Goal: Task Accomplishment & Management: Manage account settings

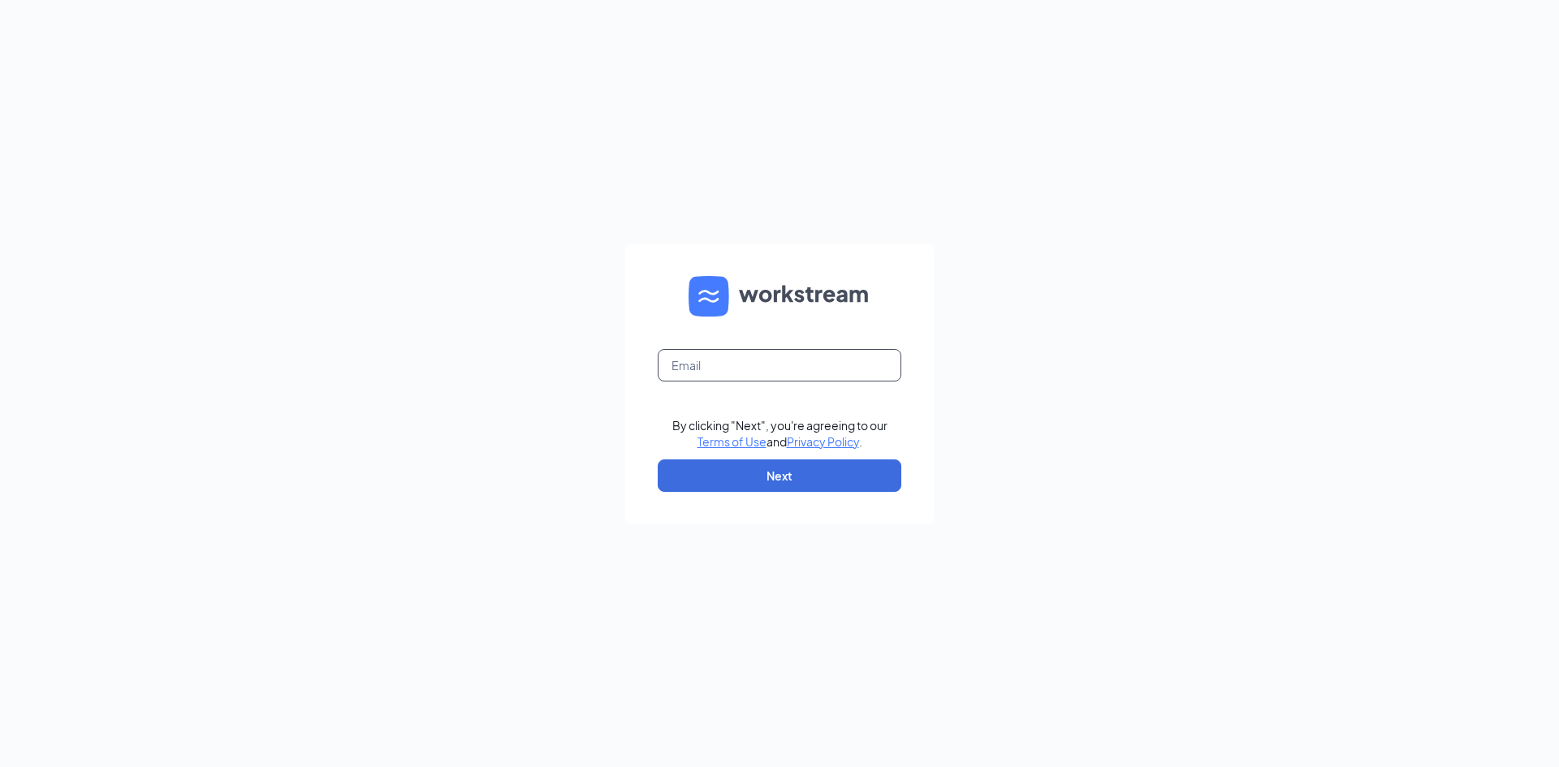
click at [759, 354] on input "text" at bounding box center [780, 365] width 244 height 32
type input "[EMAIL_ADDRESS][DOMAIN_NAME]"
click at [791, 475] on button "Next" at bounding box center [780, 476] width 244 height 32
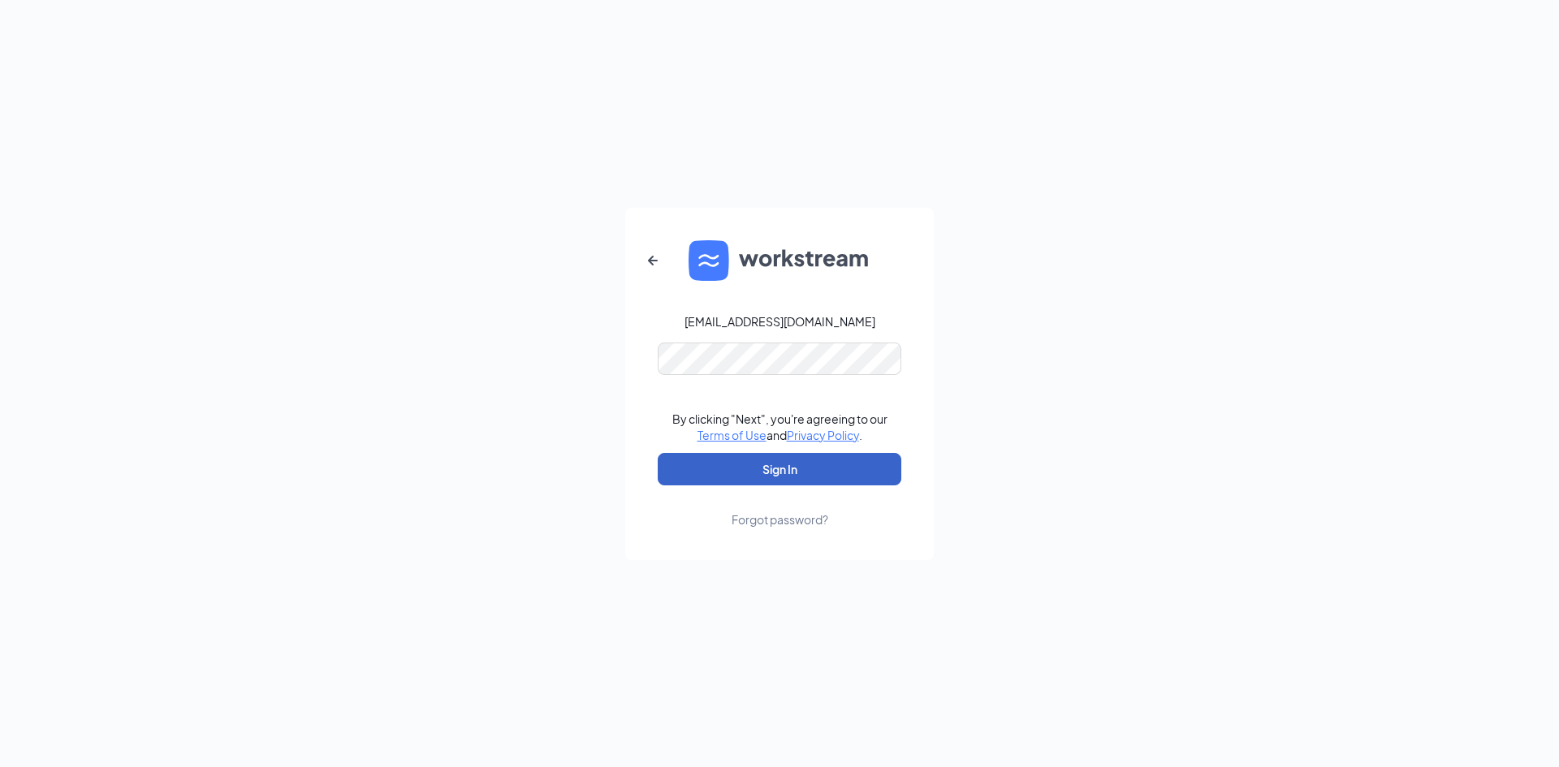
click at [793, 472] on button "Sign In" at bounding box center [780, 469] width 244 height 32
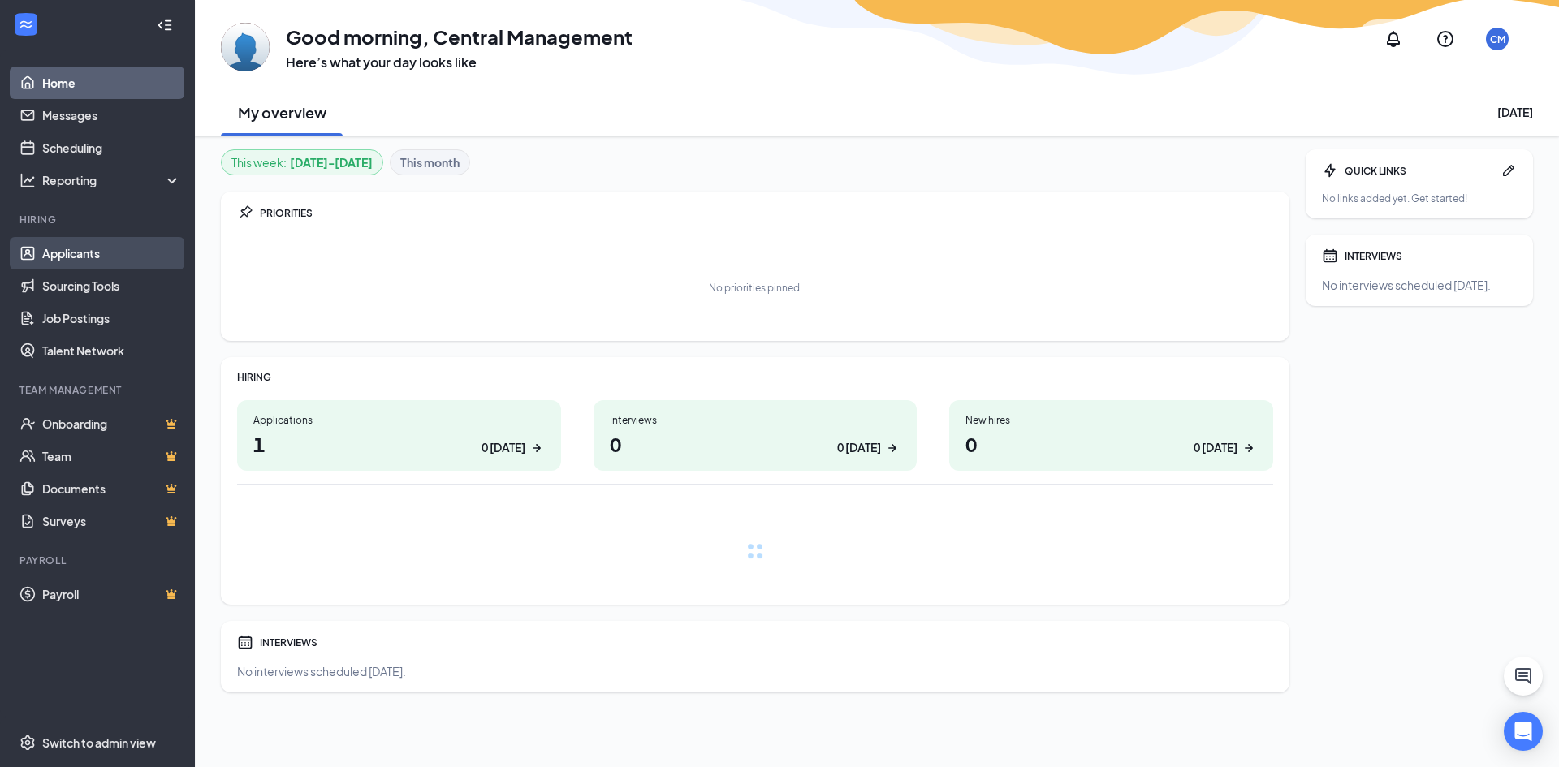
click at [58, 253] on link "Applicants" at bounding box center [111, 253] width 139 height 32
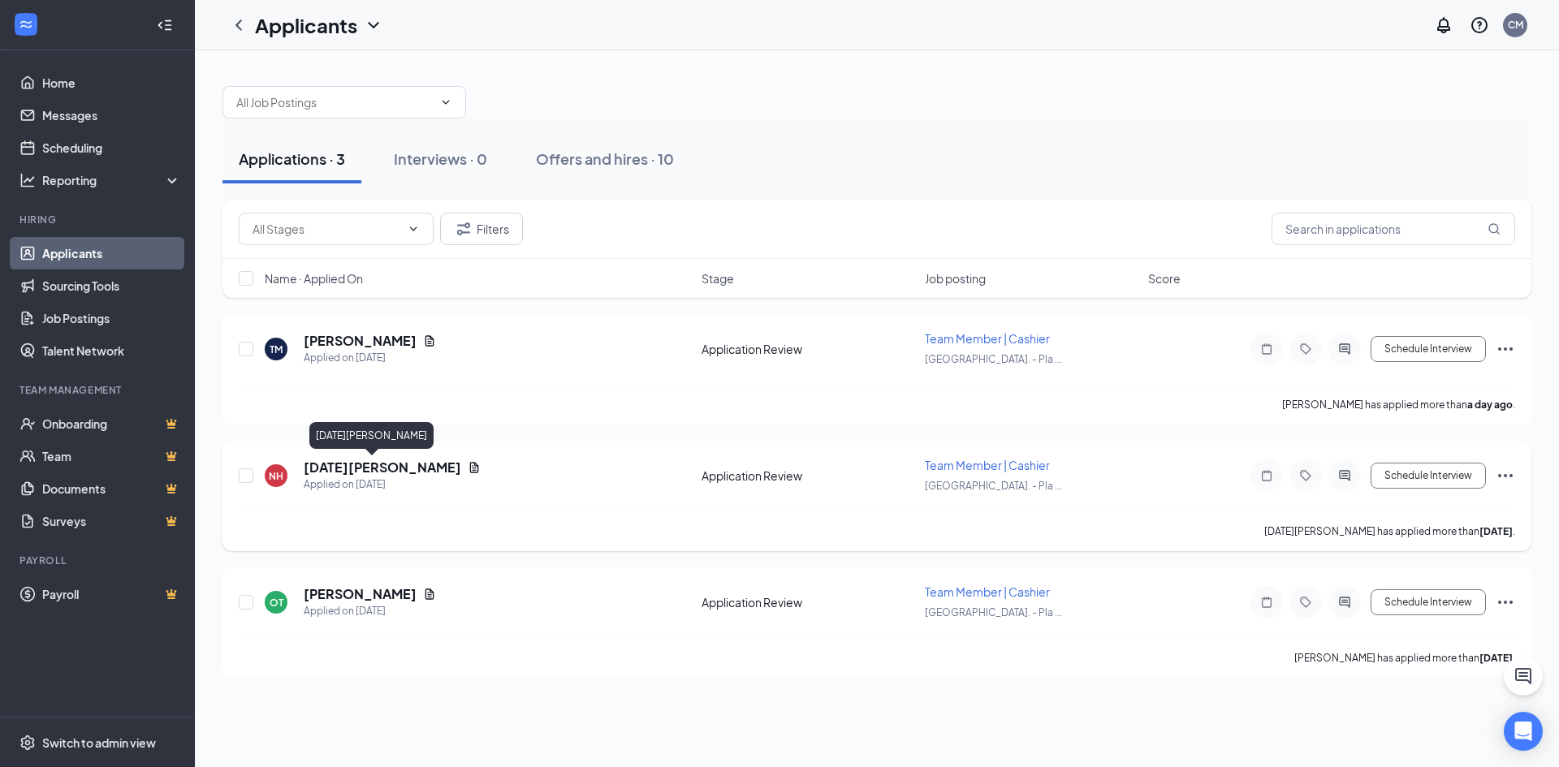
click at [349, 469] on h5 "Noel Heyward" at bounding box center [383, 468] width 158 height 18
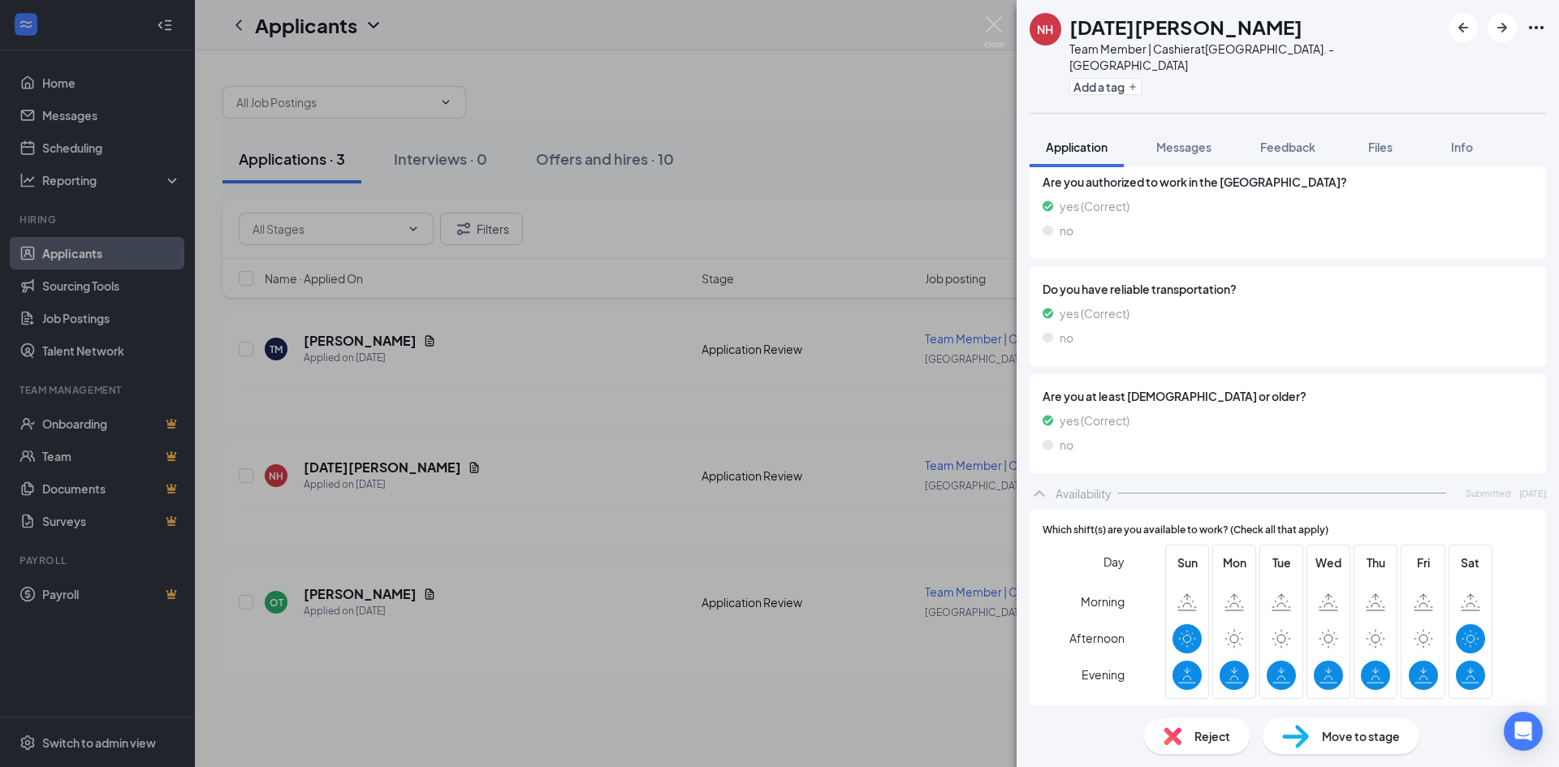
scroll to position [155, 0]
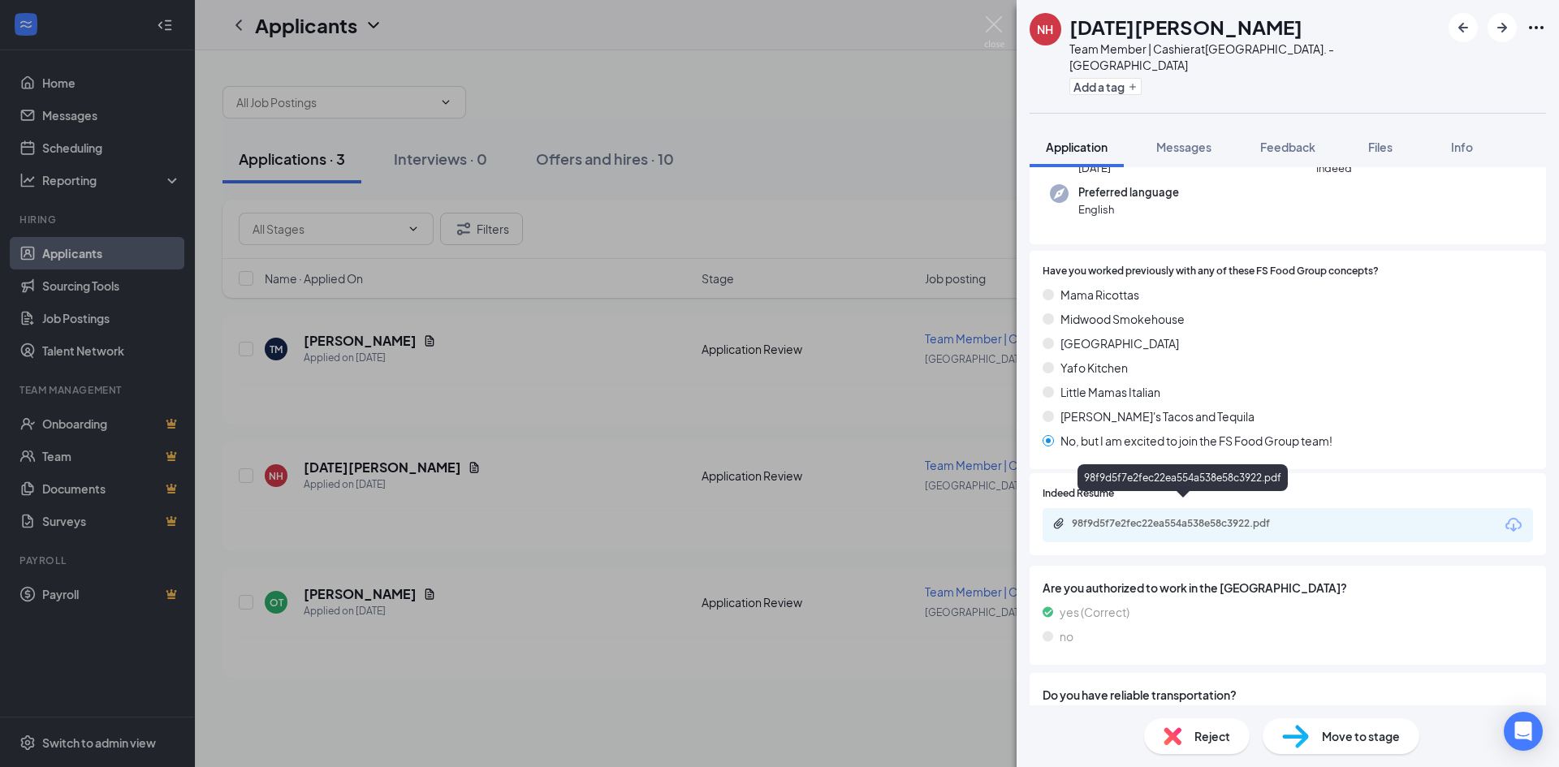
click at [1213, 517] on div "98f9d5f7e2fec22ea554a538e58c3922.pdf" at bounding box center [1185, 523] width 227 height 13
click at [610, 485] on div "NH Noel Heyward Team Member | Cashier at Central Ave. - Plaza Midwood Add a tag…" at bounding box center [779, 383] width 1559 height 767
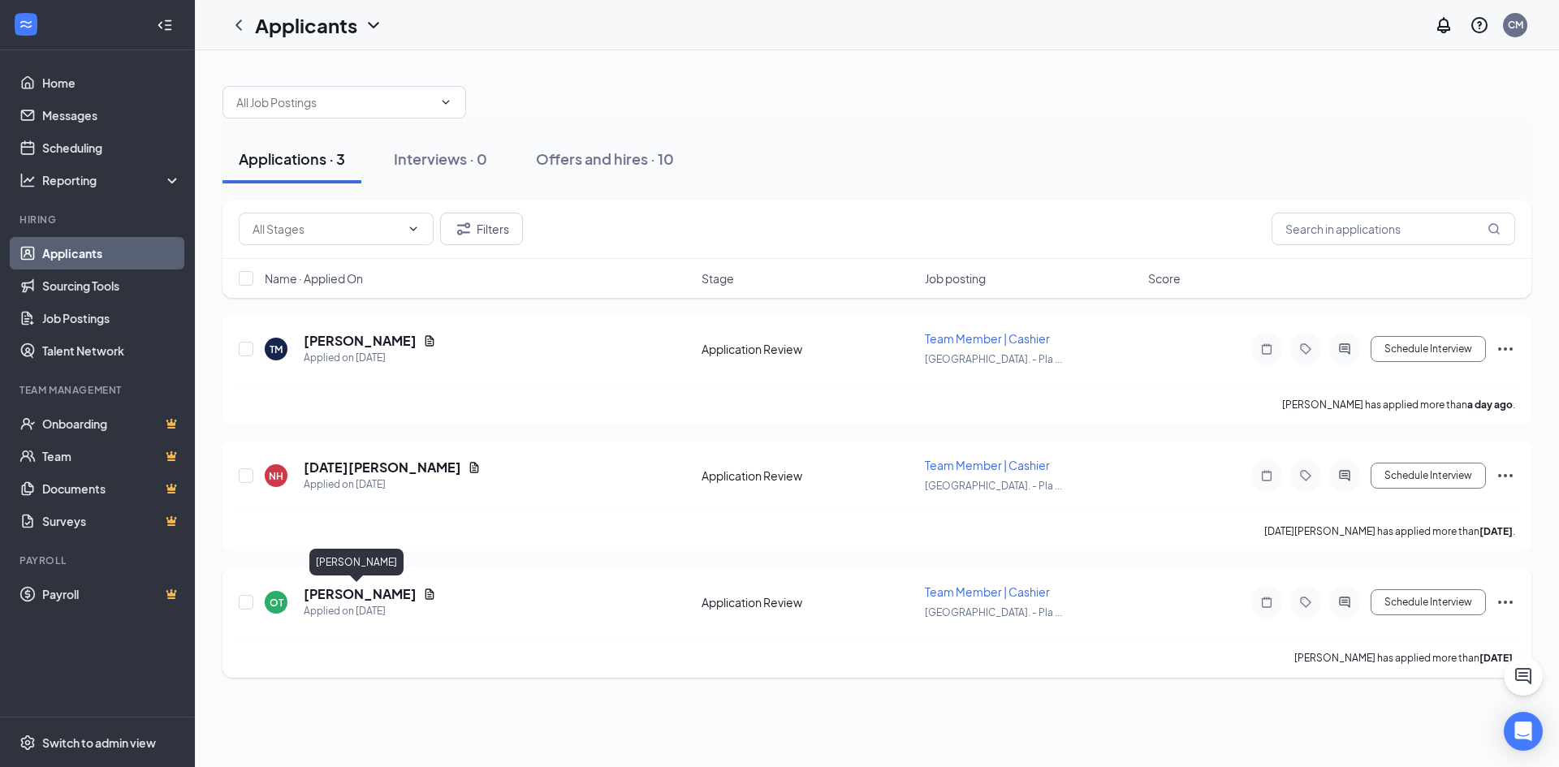
click at [369, 600] on h5 "Otissa Tisdale" at bounding box center [360, 595] width 113 height 18
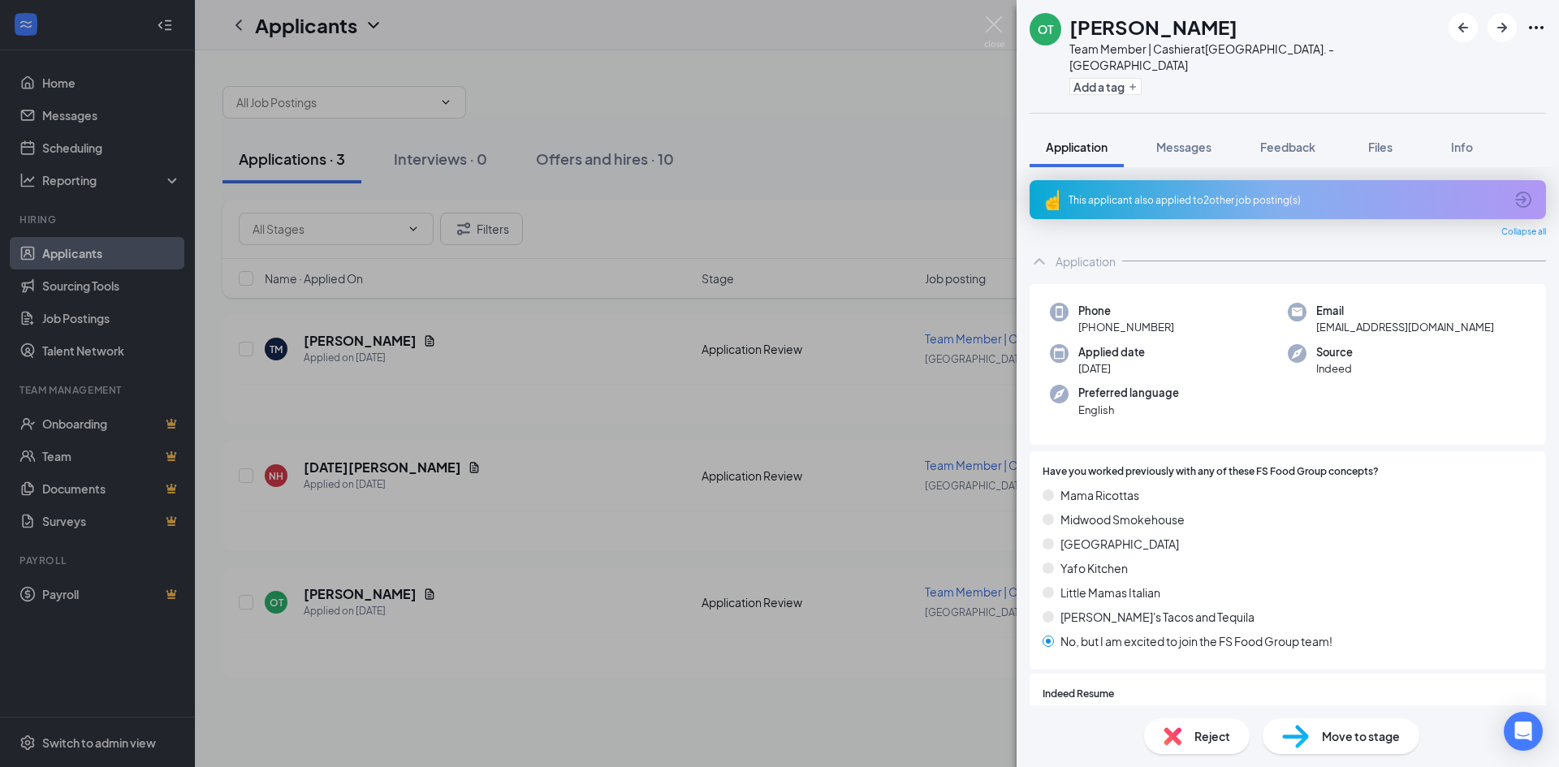
click at [1221, 180] on div "This applicant also applied to 2 other job posting(s)" at bounding box center [1288, 199] width 517 height 39
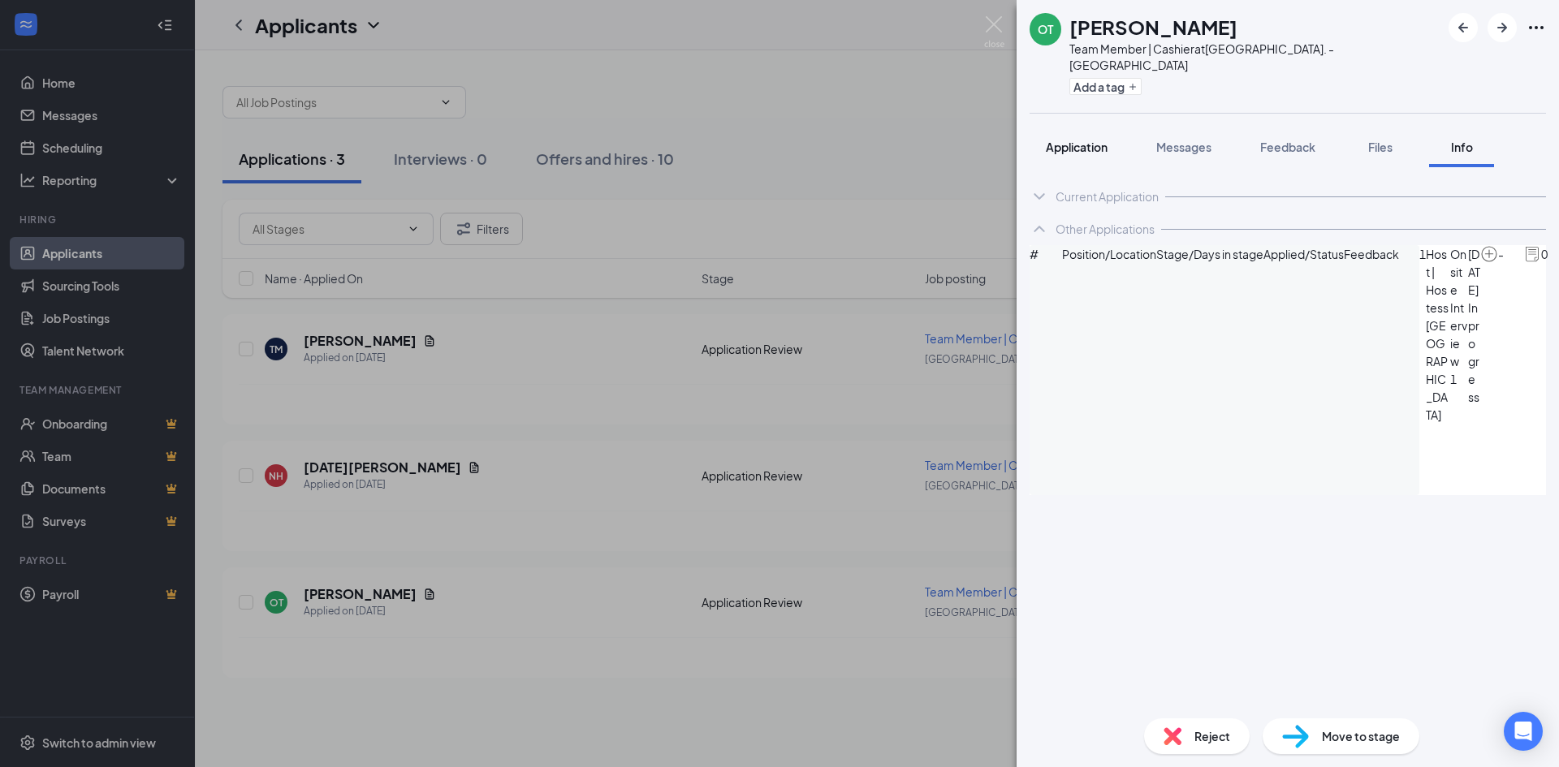
click at [1090, 144] on button "Application" at bounding box center [1077, 147] width 94 height 41
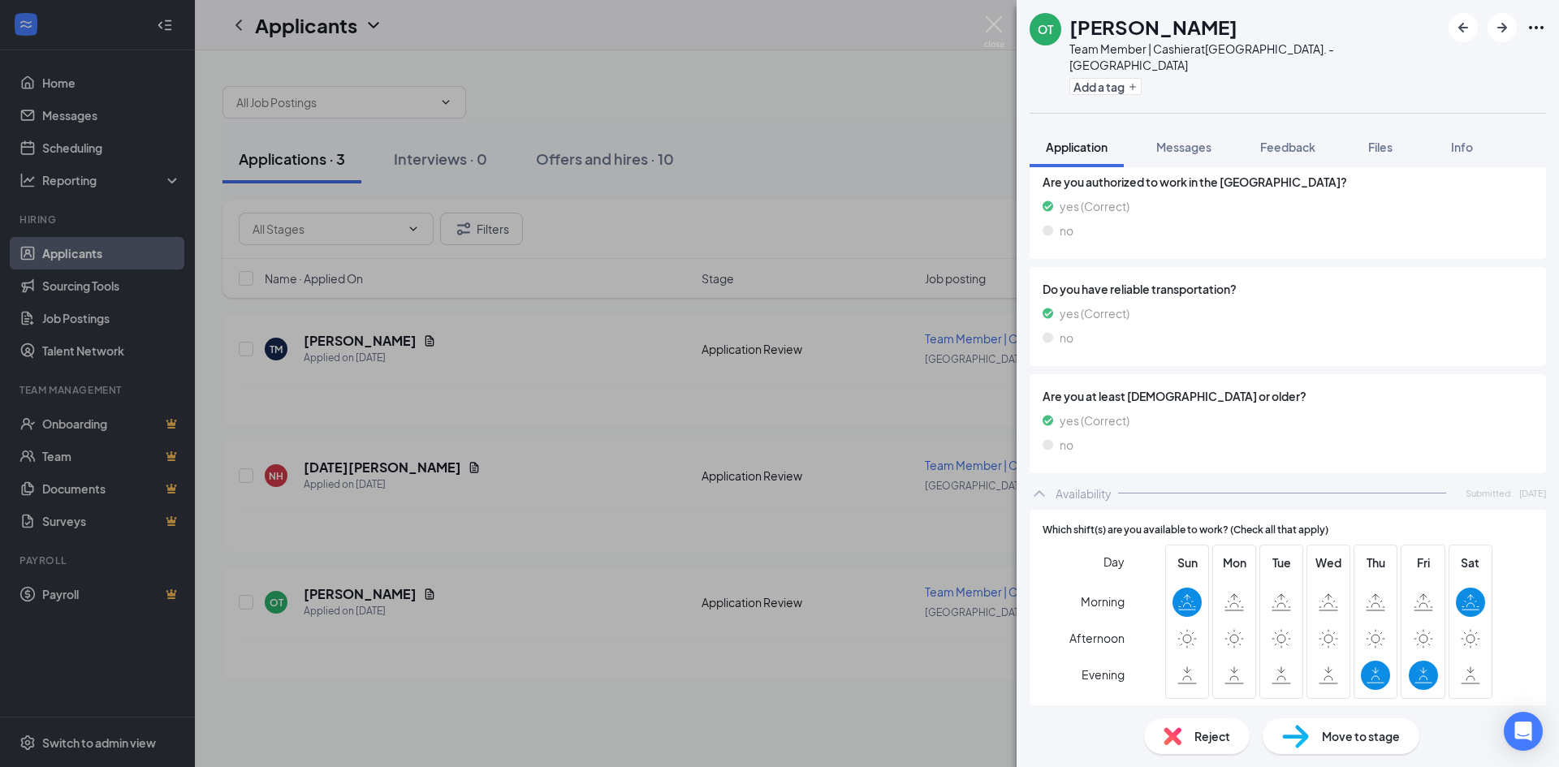
scroll to position [282, 0]
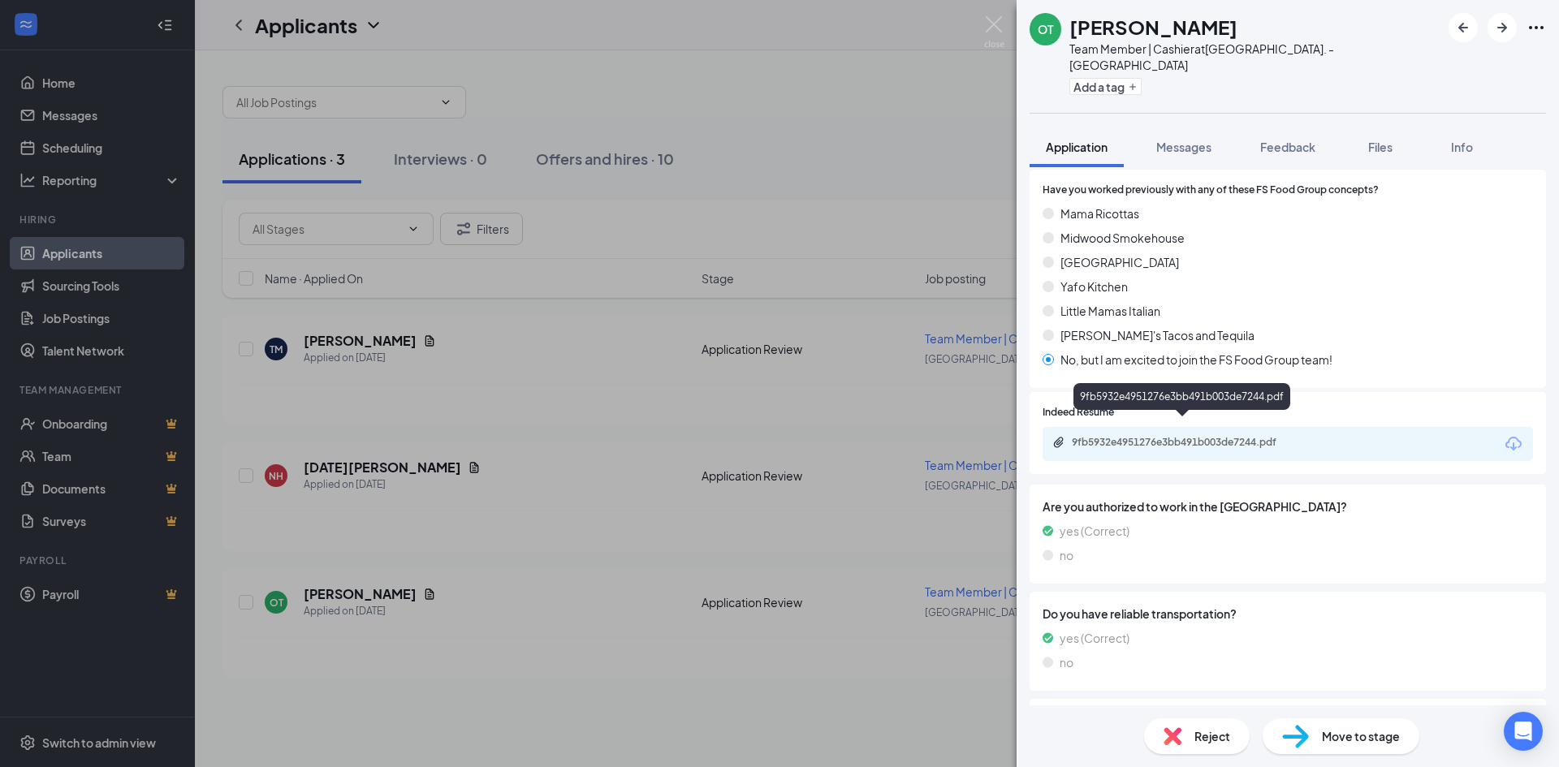
click at [1251, 436] on div "9fb5932e4951276e3bb491b003de7244.pdf" at bounding box center [1185, 442] width 227 height 13
click at [721, 410] on div "OT Otissa Tisdale Team Member | Cashier at Central Ave. - Plaza Midwood Add a t…" at bounding box center [779, 383] width 1559 height 767
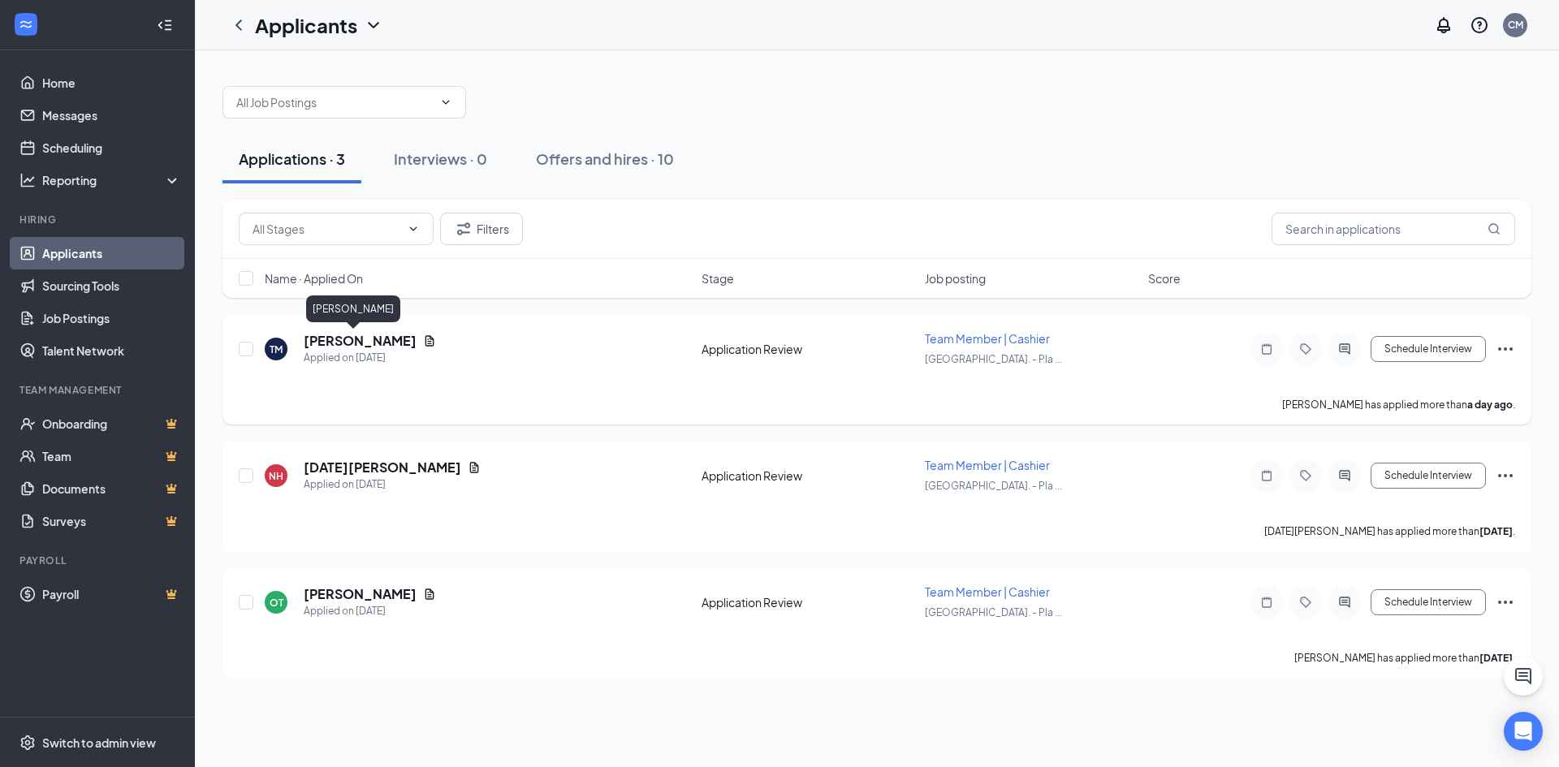
click at [352, 345] on h5 "Tia Martin" at bounding box center [360, 341] width 113 height 18
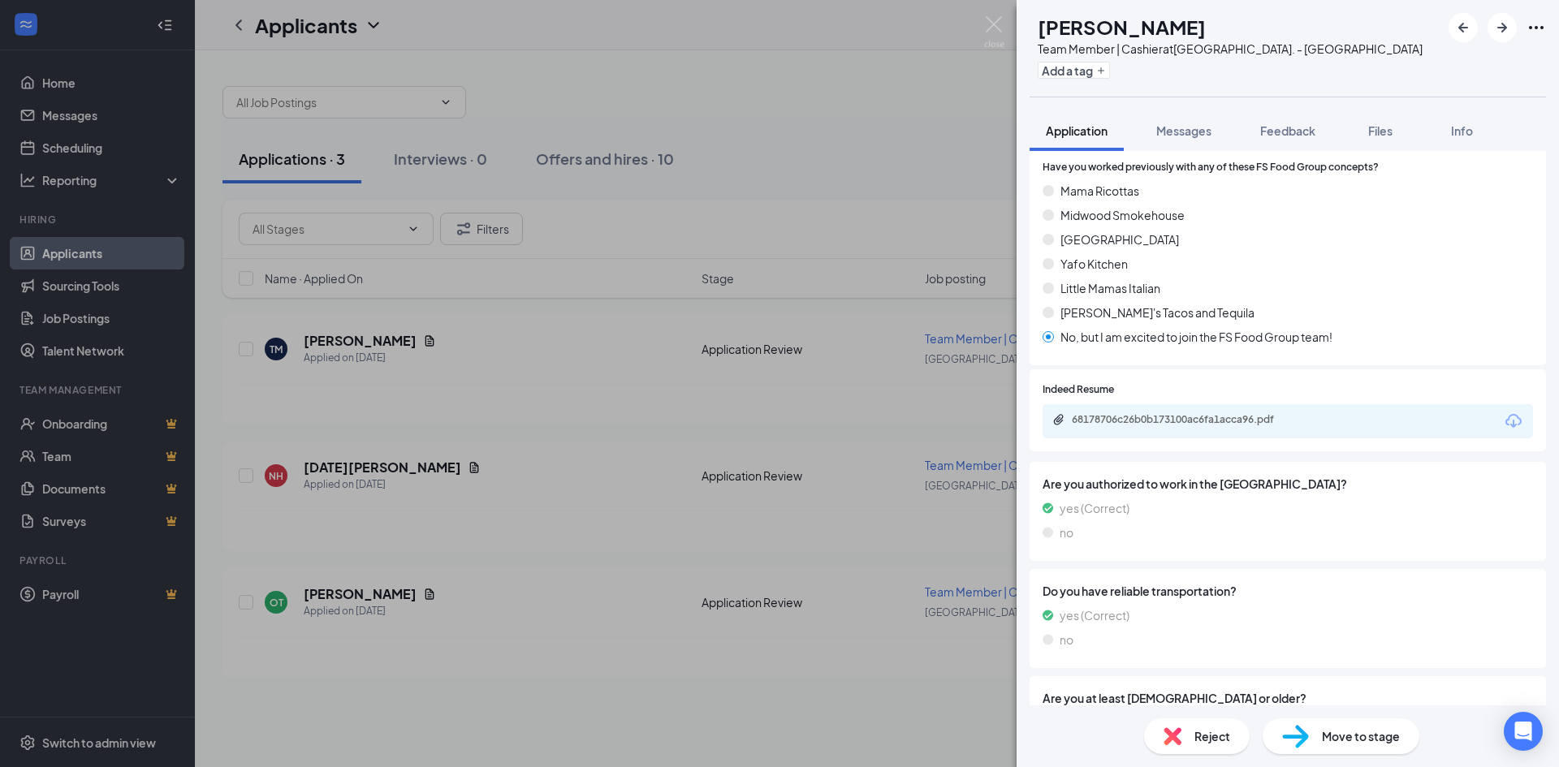
scroll to position [282, 0]
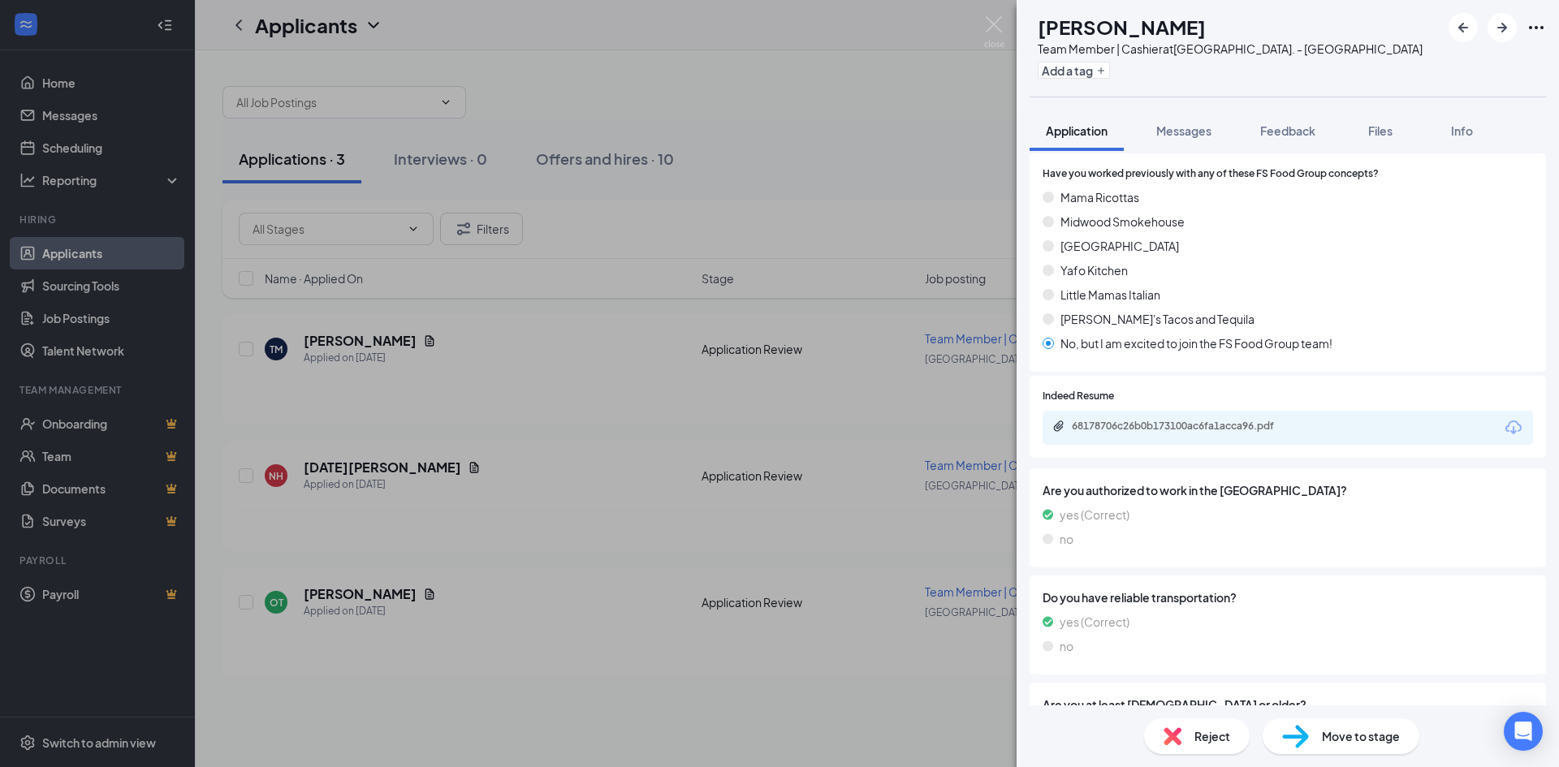
click at [1257, 419] on div "68178706c26b0b173100ac6fa1acca96.pdf" at bounding box center [1288, 428] width 491 height 34
click at [1261, 431] on div "68178706c26b0b173100ac6fa1acca96.pdf" at bounding box center [1185, 426] width 227 height 13
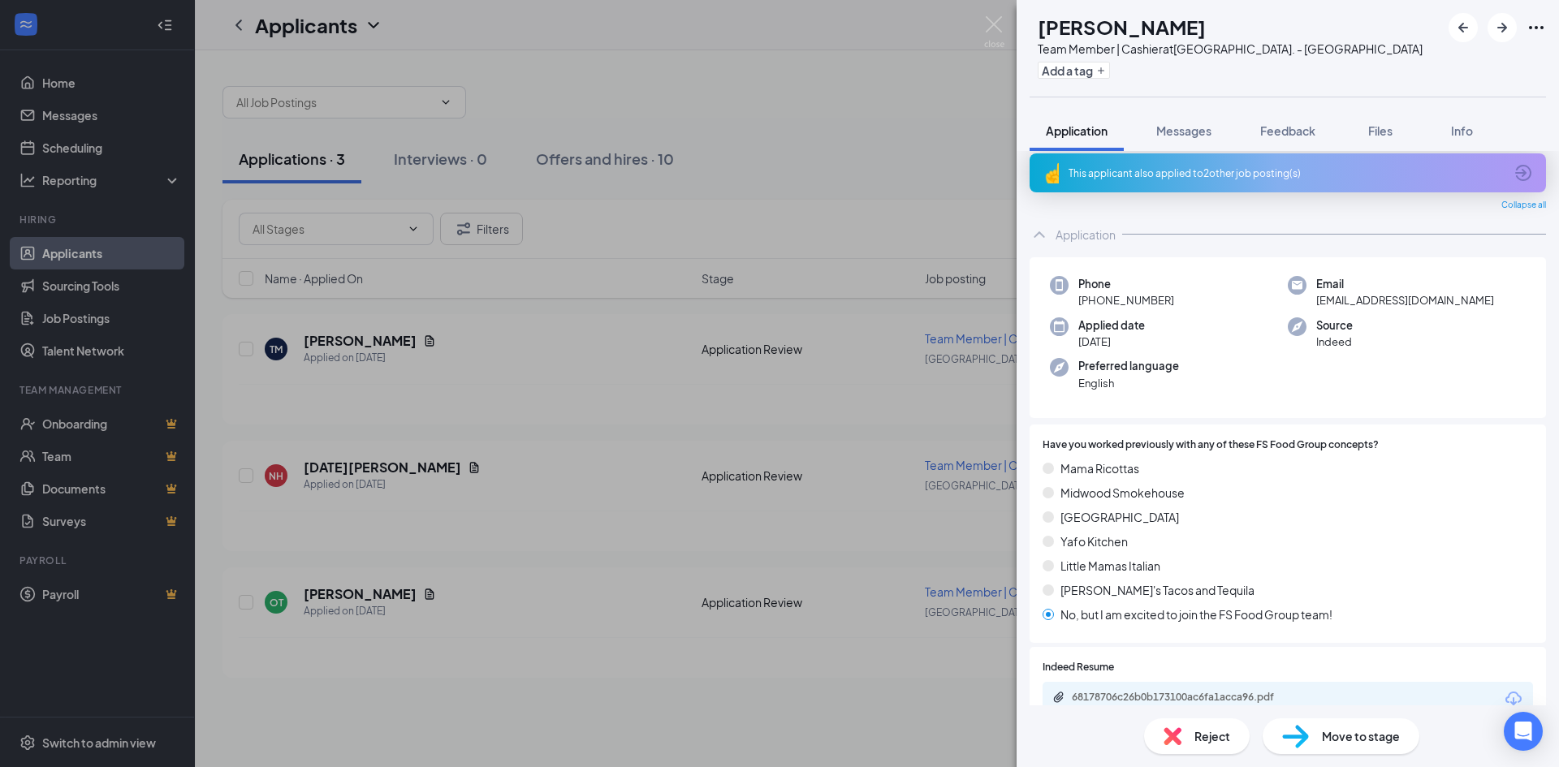
scroll to position [0, 0]
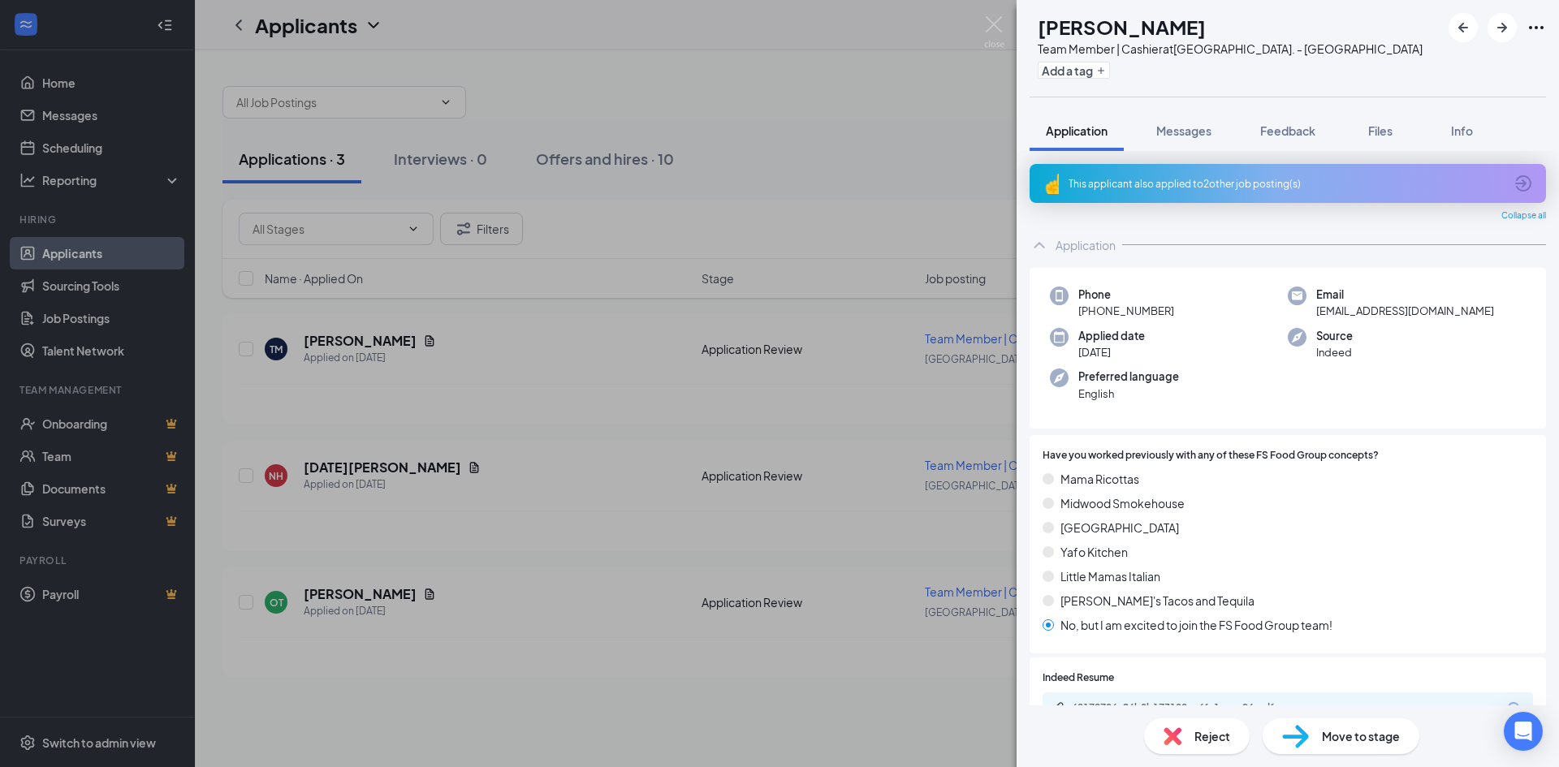
click at [881, 239] on div "TM Tia Martin Team Member | Cashier at Central Ave. - Plaza Midwood Add a tag A…" at bounding box center [779, 383] width 1559 height 767
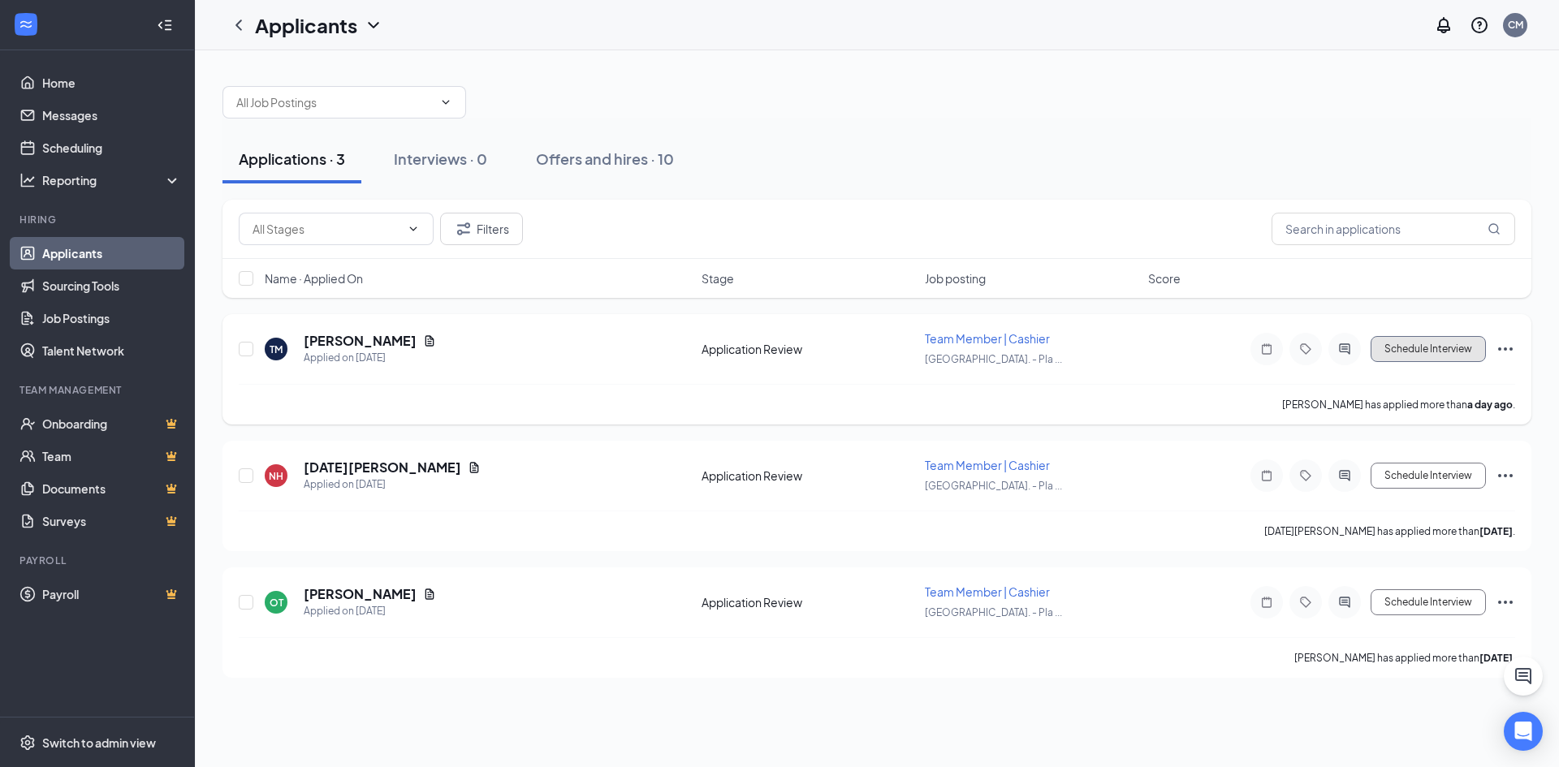
click at [1407, 345] on button "Schedule Interview" at bounding box center [1428, 349] width 115 height 26
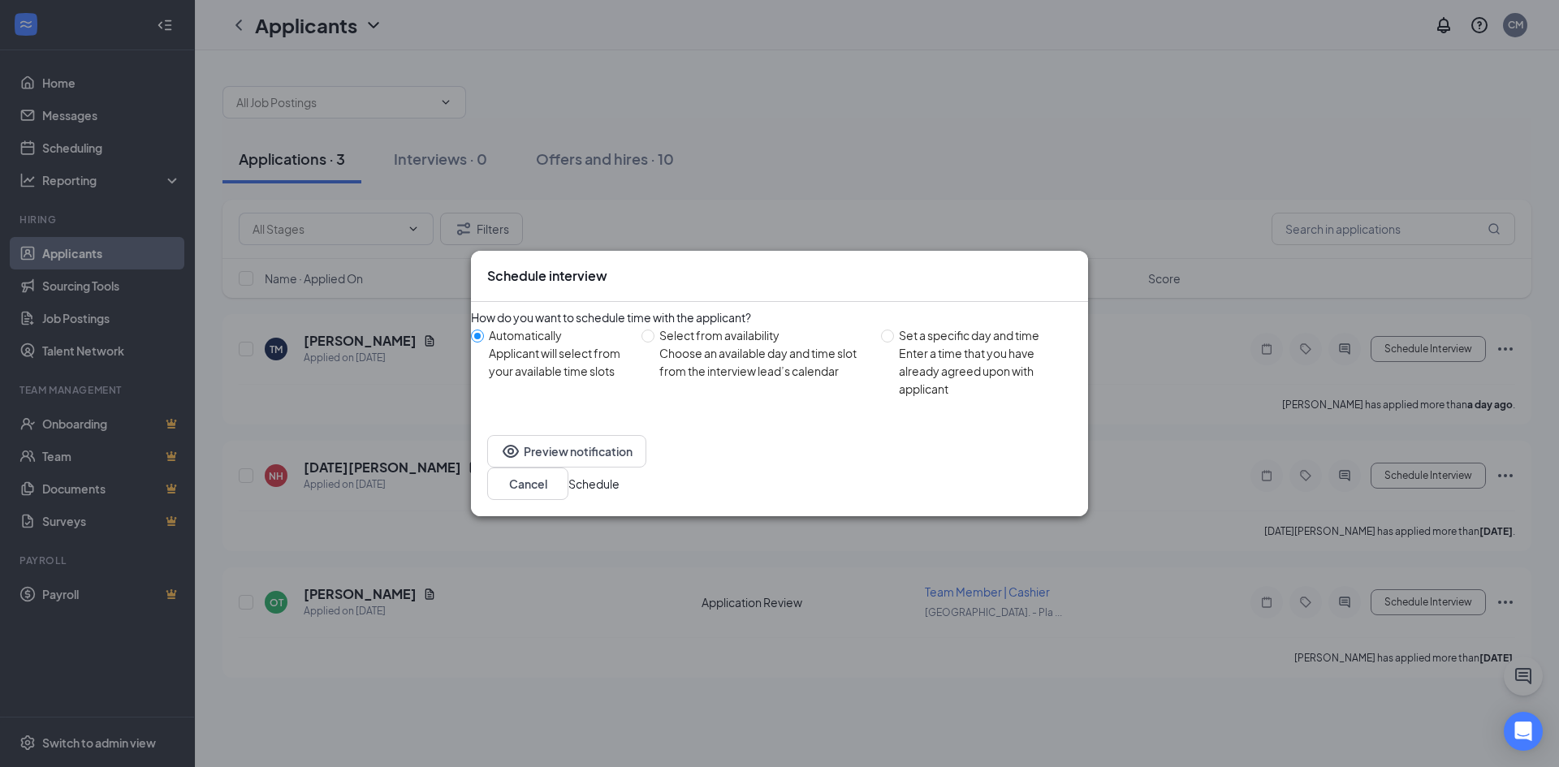
click at [954, 346] on div "How do you want to schedule time with the applicant? Automatically Applicant wi…" at bounding box center [779, 357] width 617 height 97
click at [956, 344] on div "Set a specific day and time" at bounding box center [987, 335] width 176 height 18
click at [894, 343] on input "Set a specific day and time Enter a time that you have already agreed upon with…" at bounding box center [887, 336] width 13 height 13
radio input "true"
radio input "false"
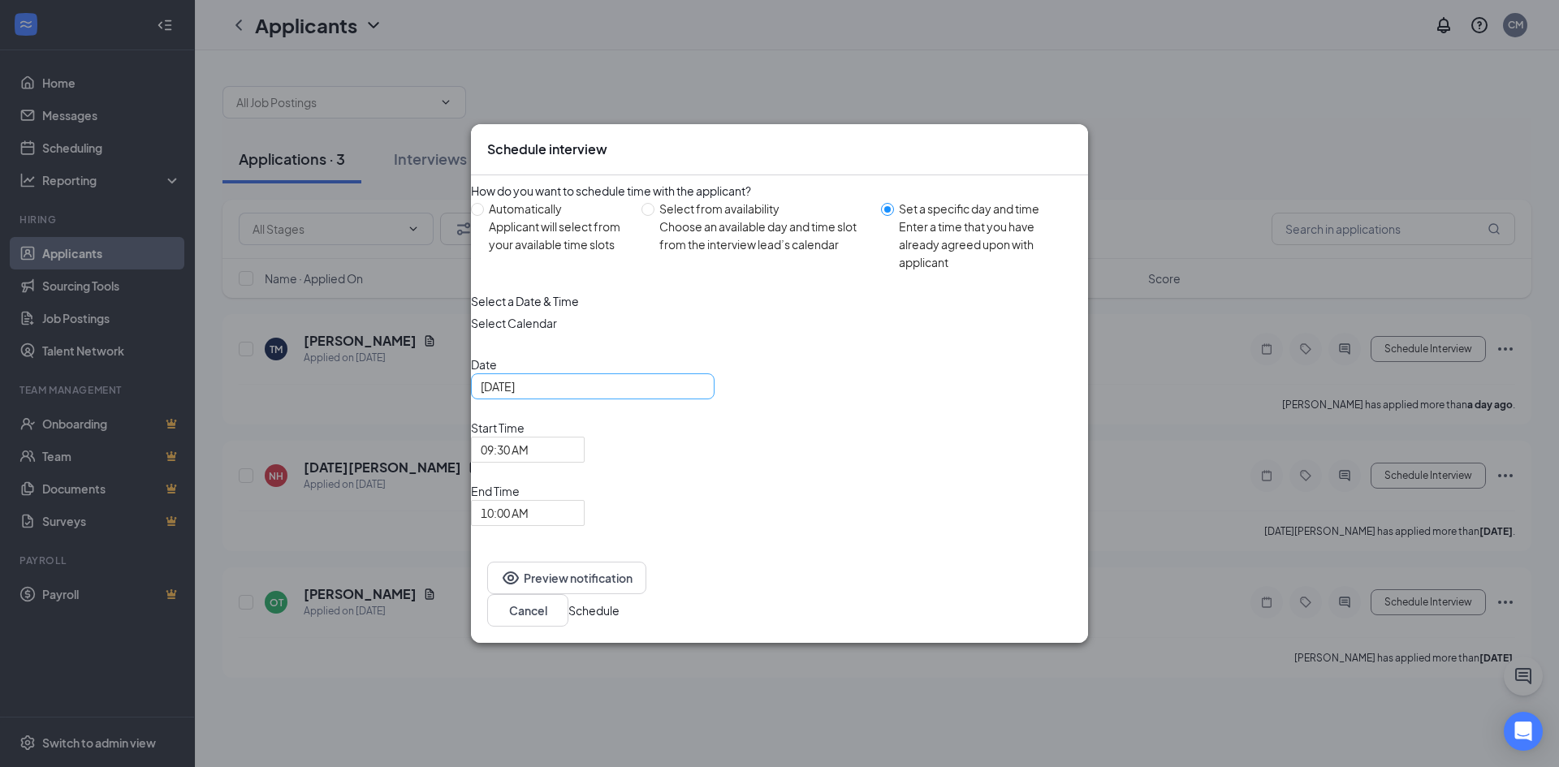
click at [705, 396] on div "Aug 26, 2025" at bounding box center [593, 387] width 224 height 18
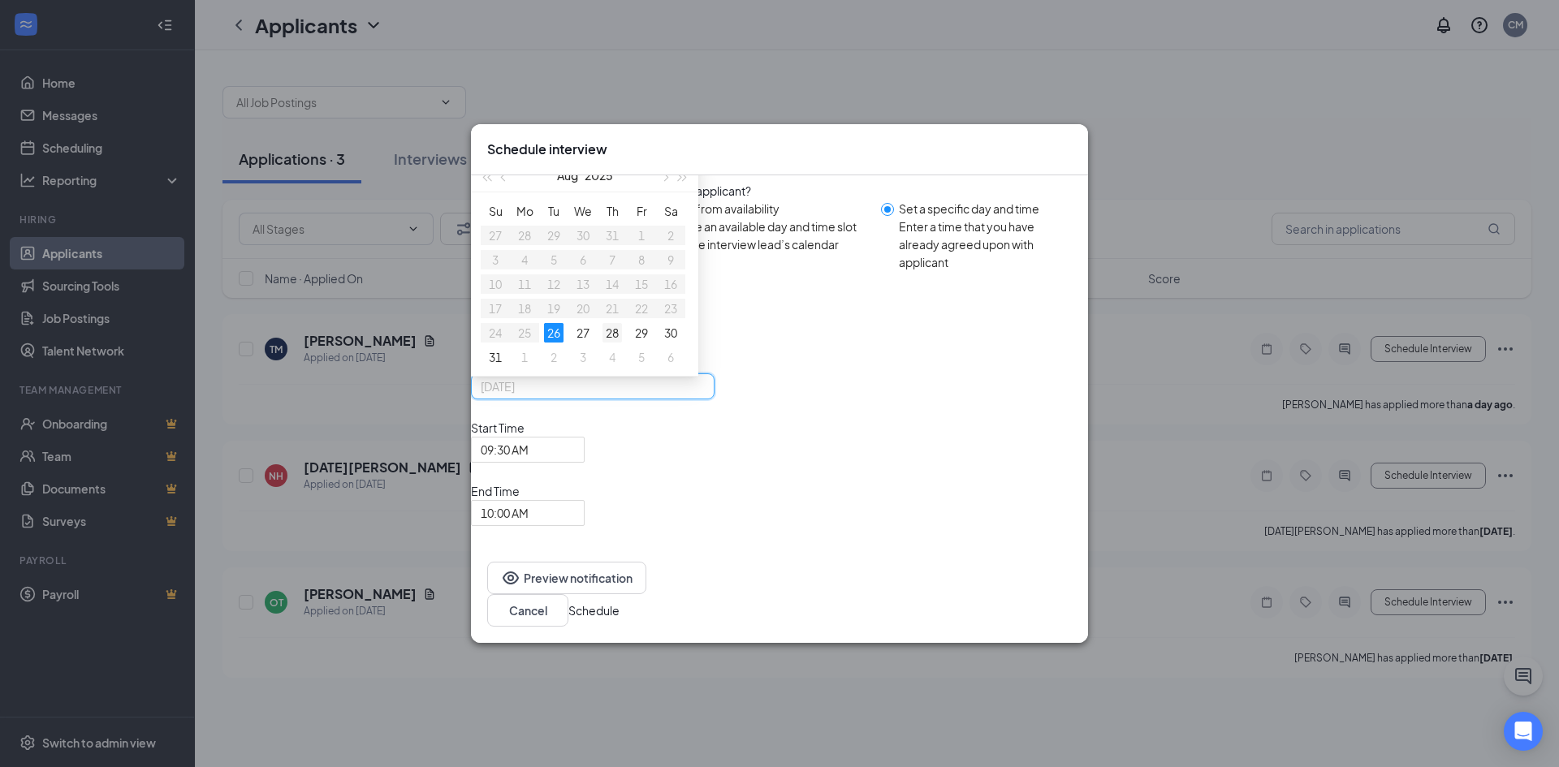
type input "Aug 28, 2025"
click at [622, 343] on div "28" at bounding box center [612, 332] width 19 height 19
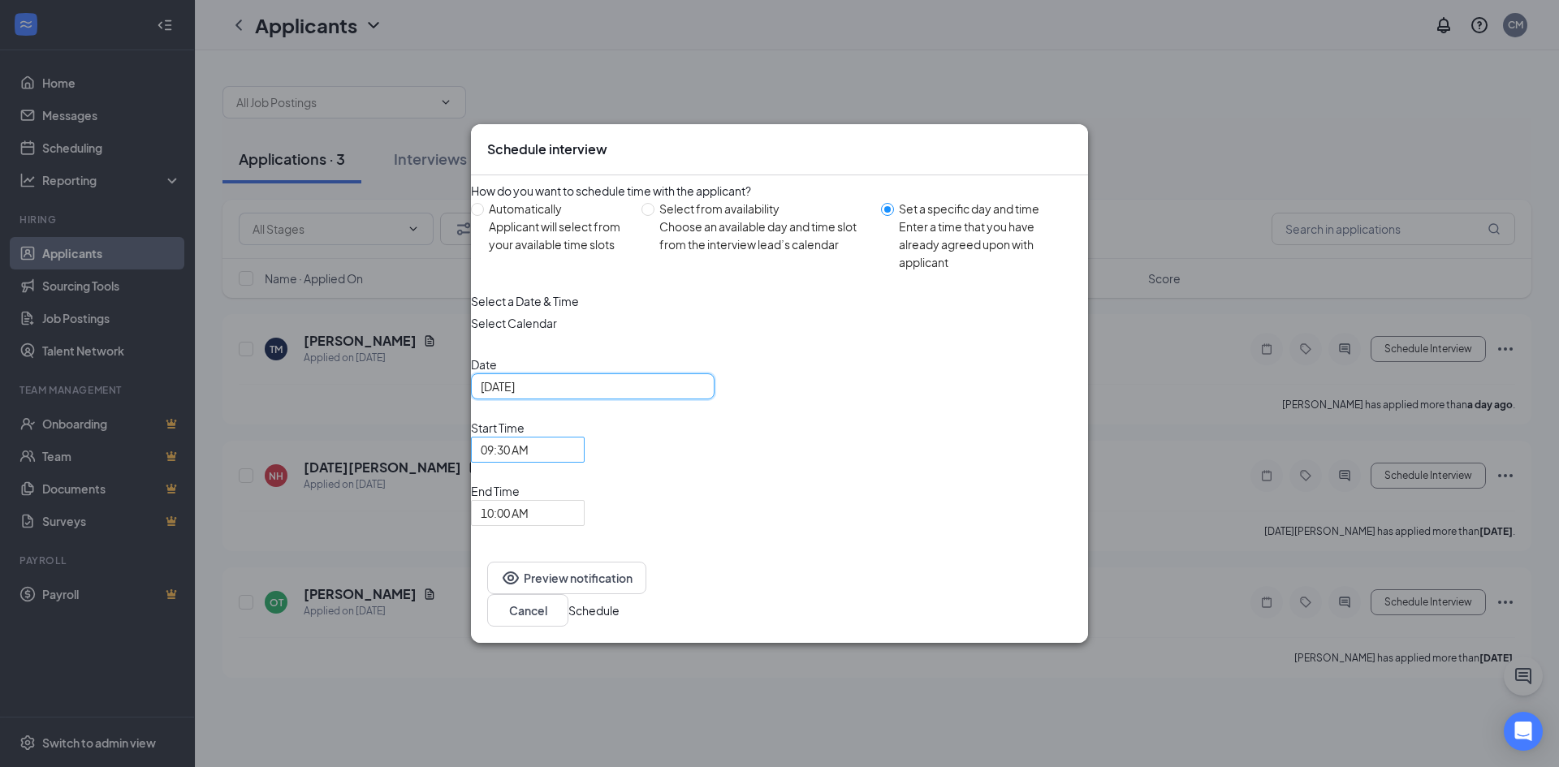
click at [575, 462] on span "09:30 AM" at bounding box center [528, 450] width 94 height 24
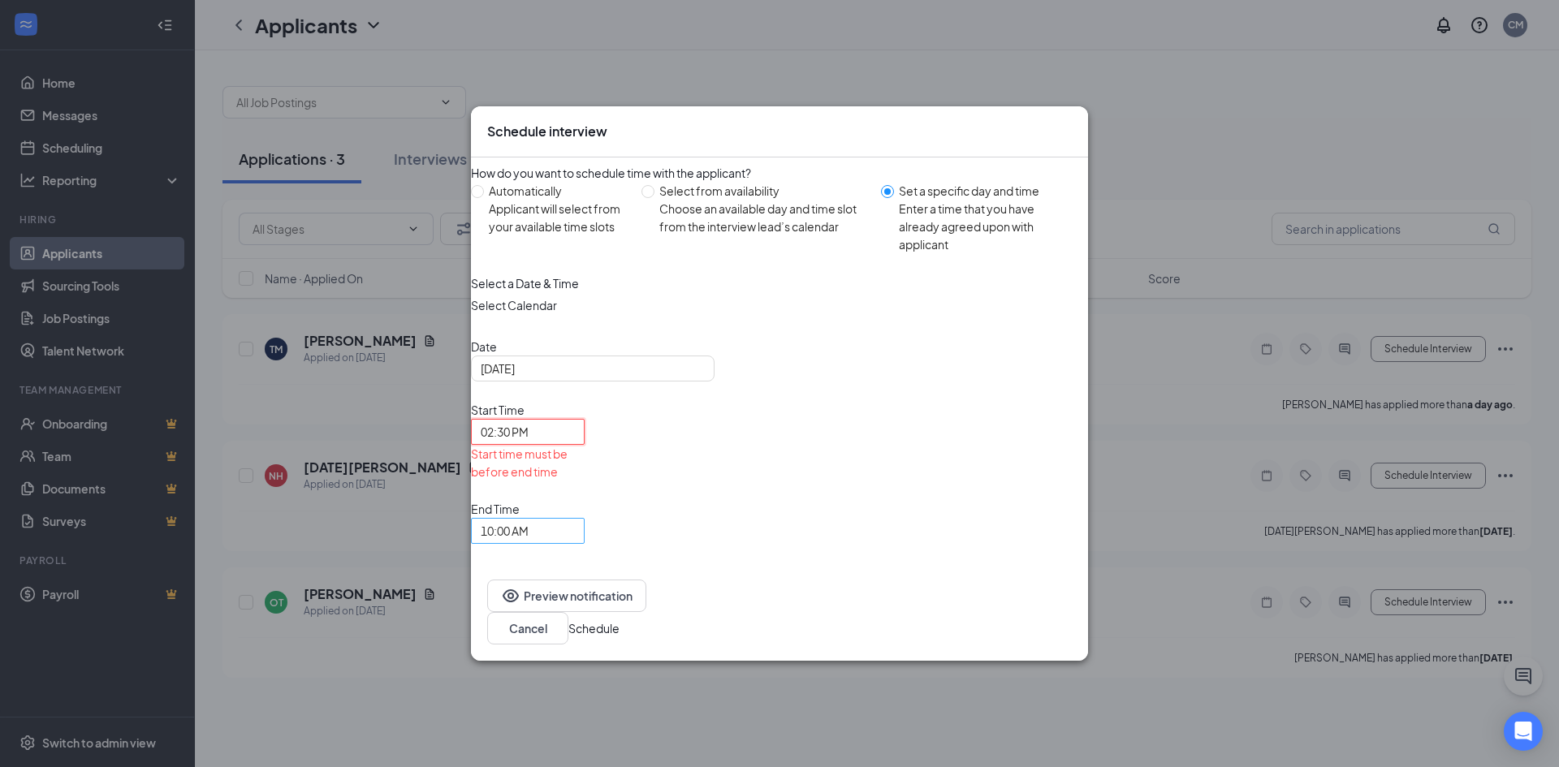
click at [575, 519] on span "10:00 AM" at bounding box center [528, 531] width 94 height 24
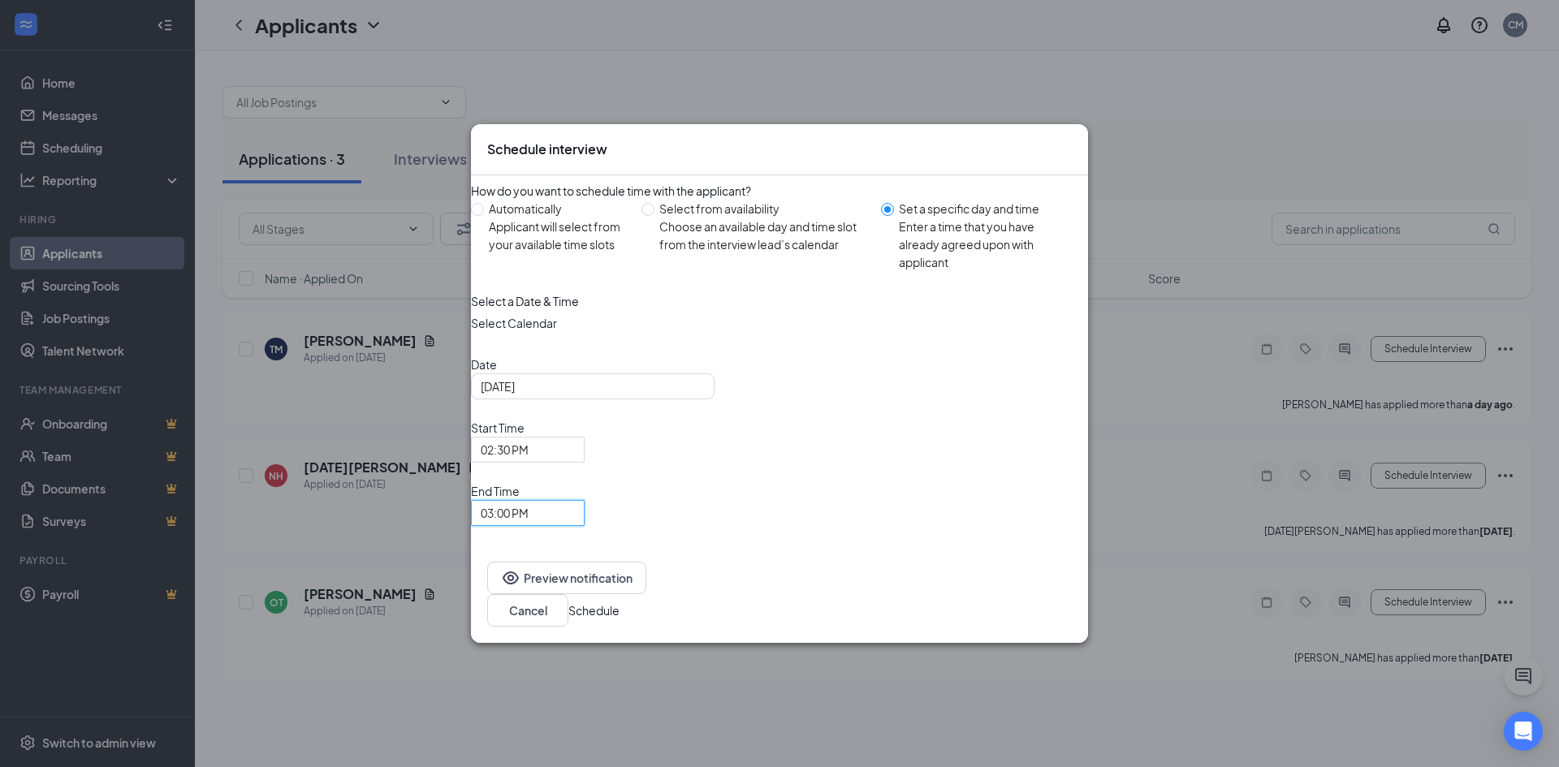
click at [979, 511] on div "How do you want to schedule time with the applicant? Automatically Applicant wi…" at bounding box center [779, 350] width 617 height 351
click at [620, 602] on button "Schedule" at bounding box center [594, 611] width 51 height 18
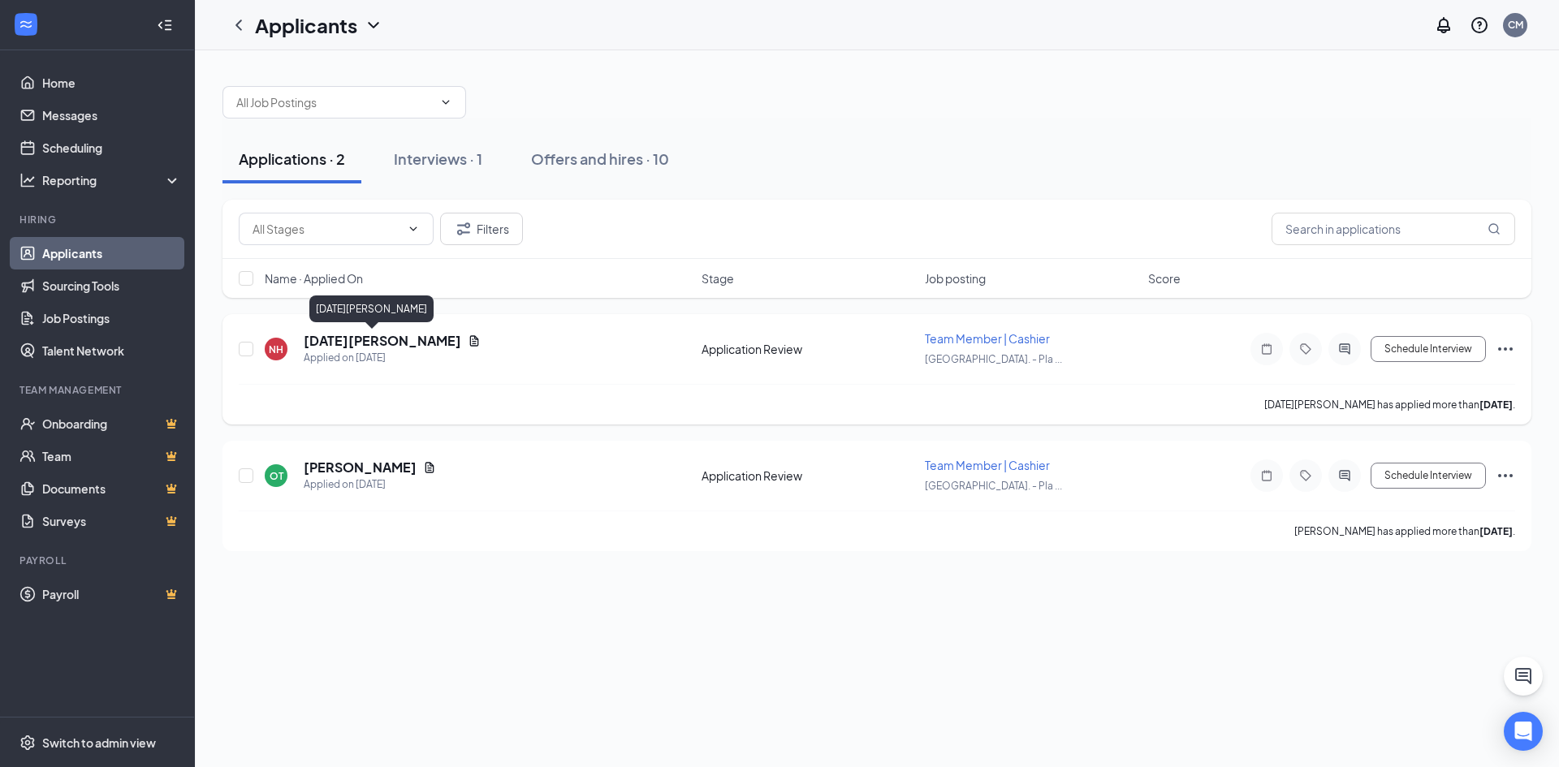
click at [371, 341] on h5 "Noel Heyward" at bounding box center [383, 341] width 158 height 18
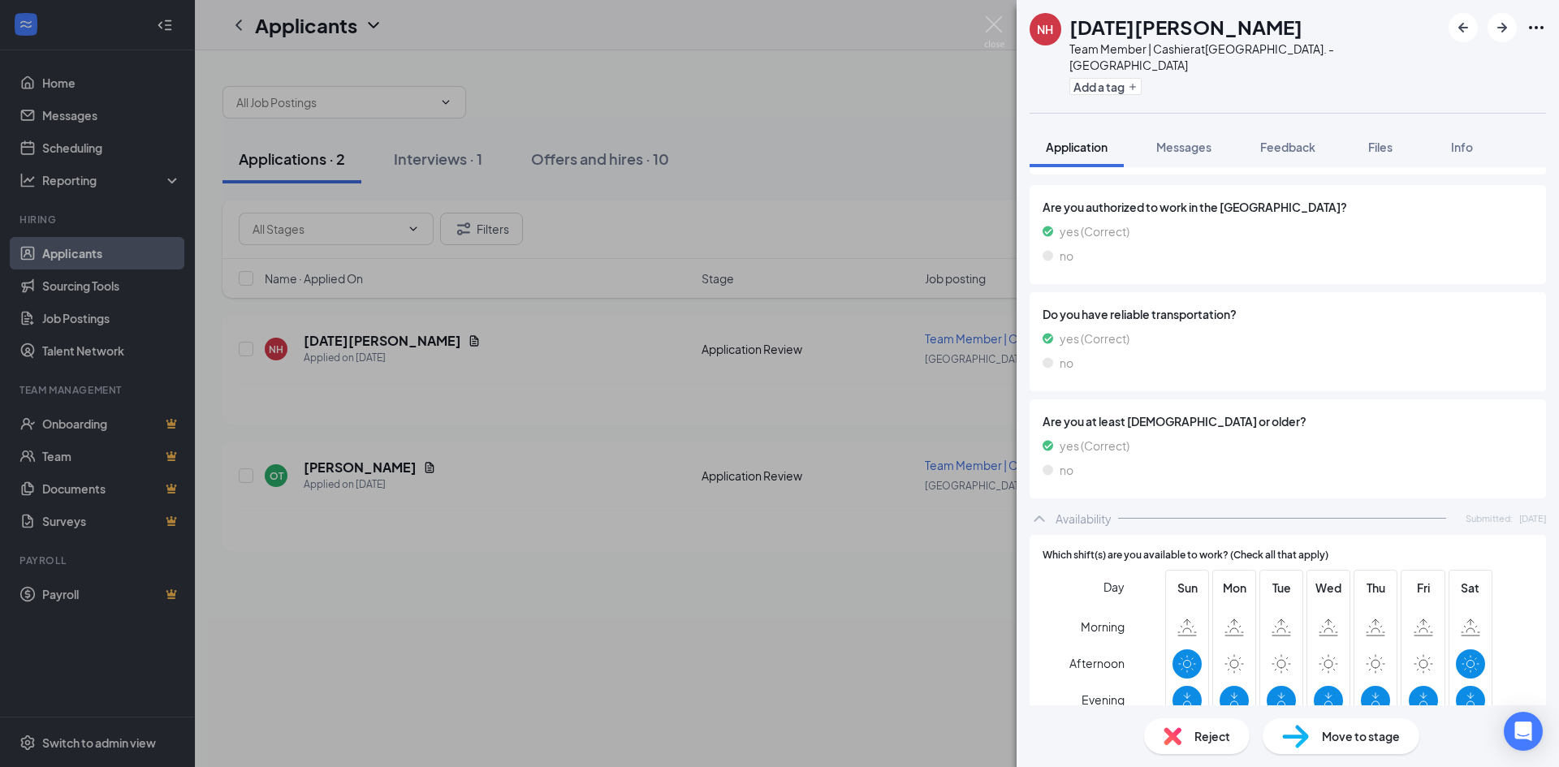
scroll to position [561, 0]
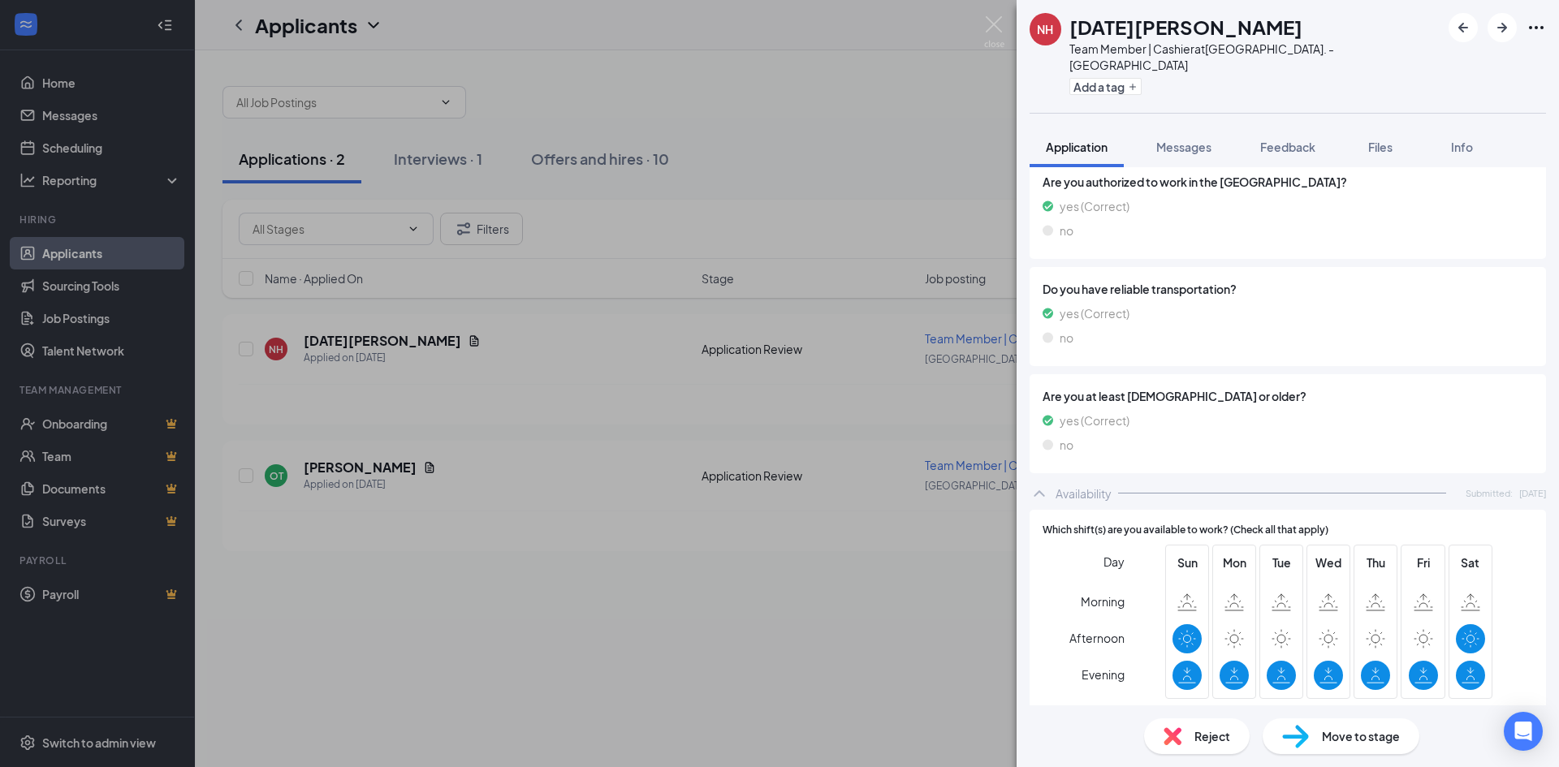
click at [582, 658] on div "NH Noel Heyward Team Member | Cashier at Central Ave. - Plaza Midwood Add a tag…" at bounding box center [779, 383] width 1559 height 767
